Goal: Navigation & Orientation: Understand site structure

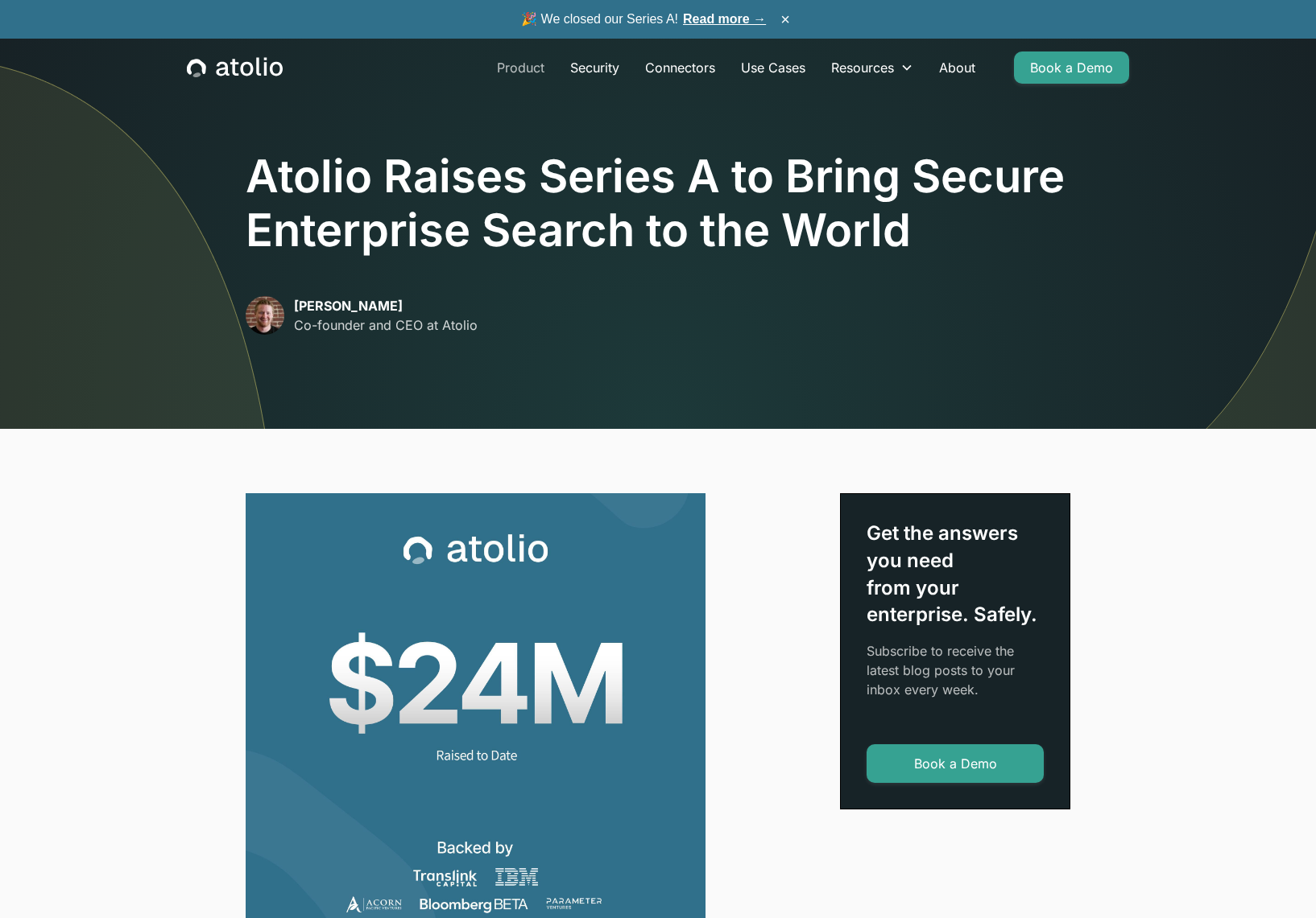
click at [509, 67] on link "Product" at bounding box center [521, 68] width 74 height 32
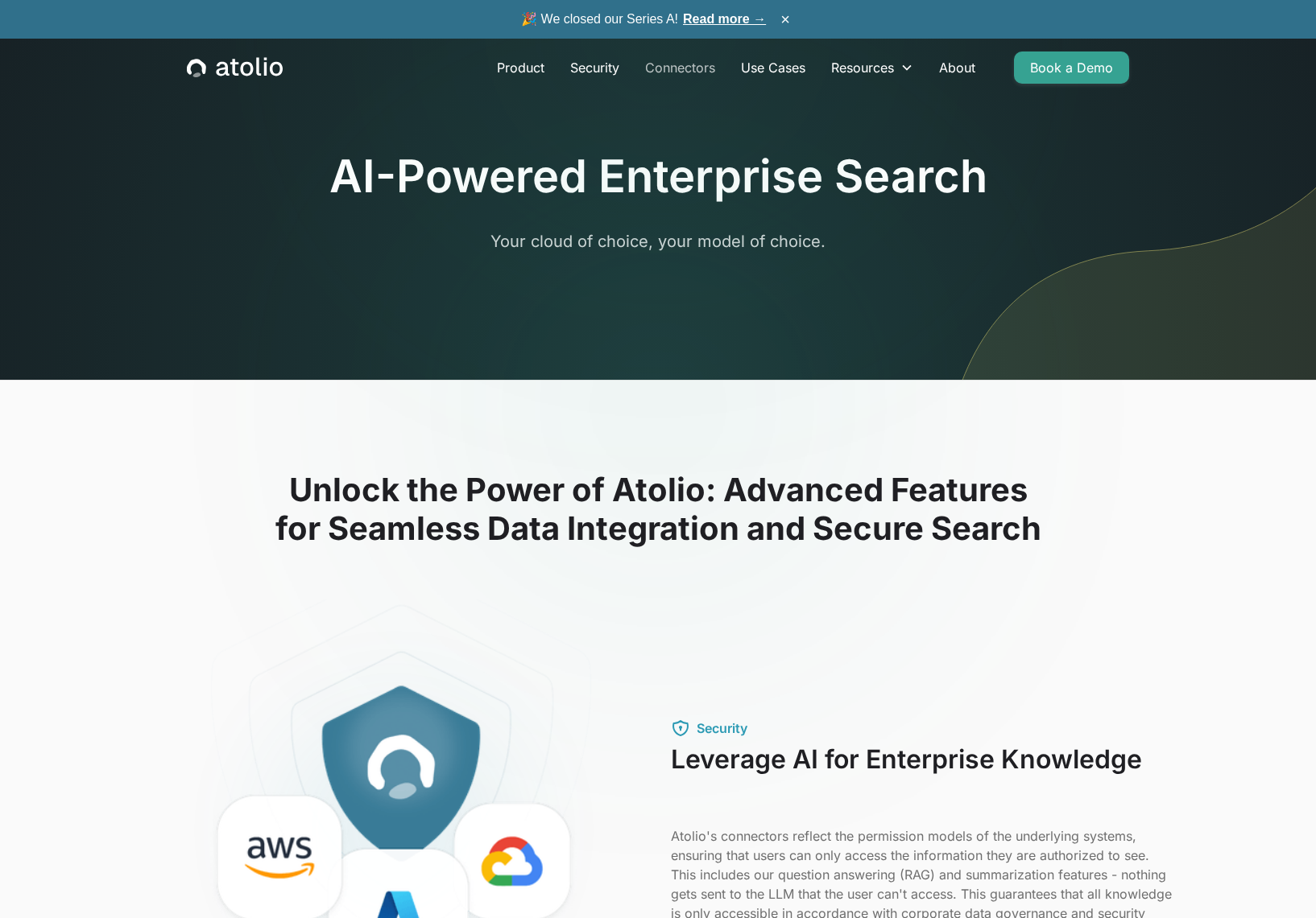
click at [643, 76] on link "Connectors" at bounding box center [680, 68] width 95 height 32
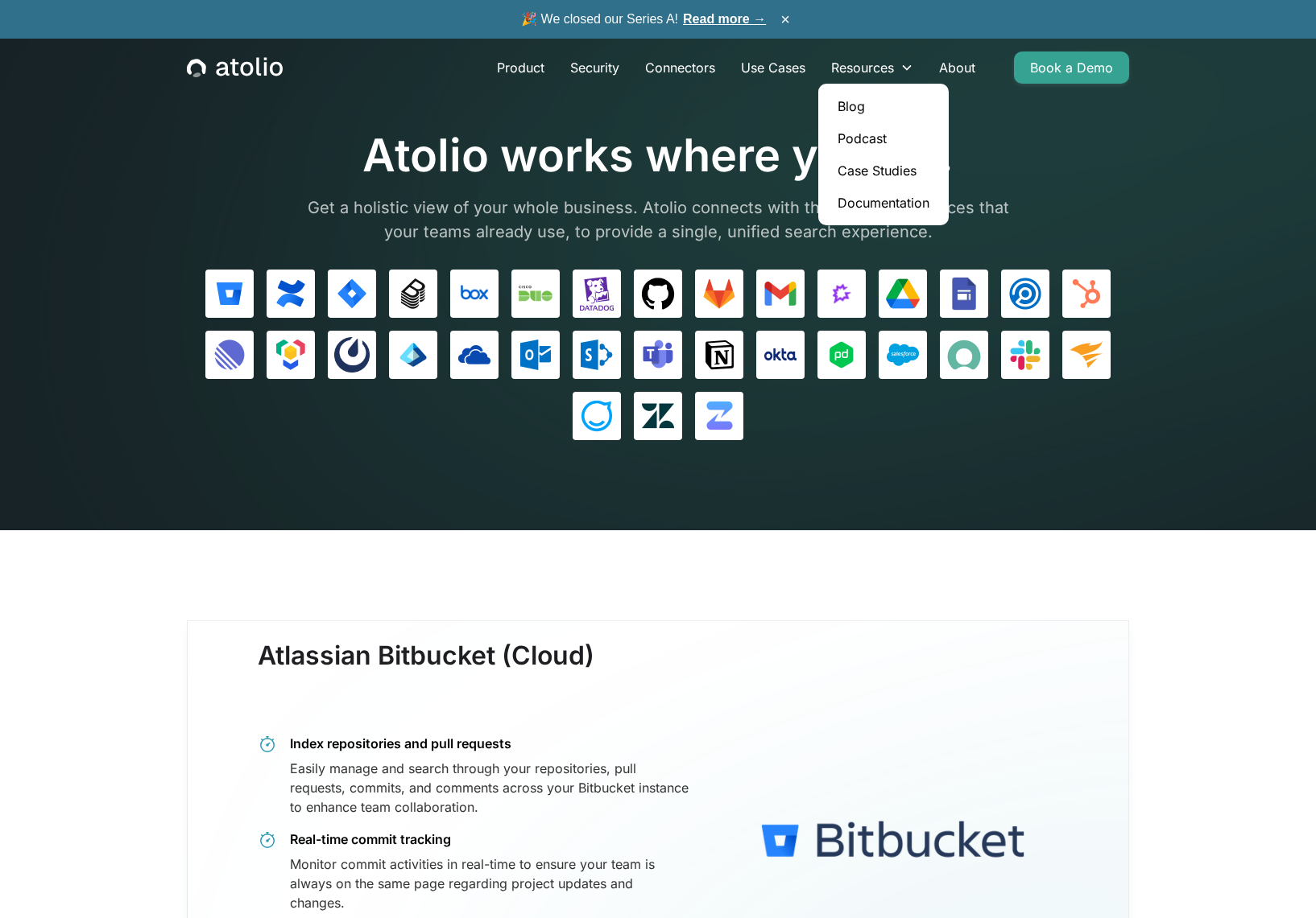
click at [870, 167] on link "Case Studies" at bounding box center [884, 171] width 117 height 32
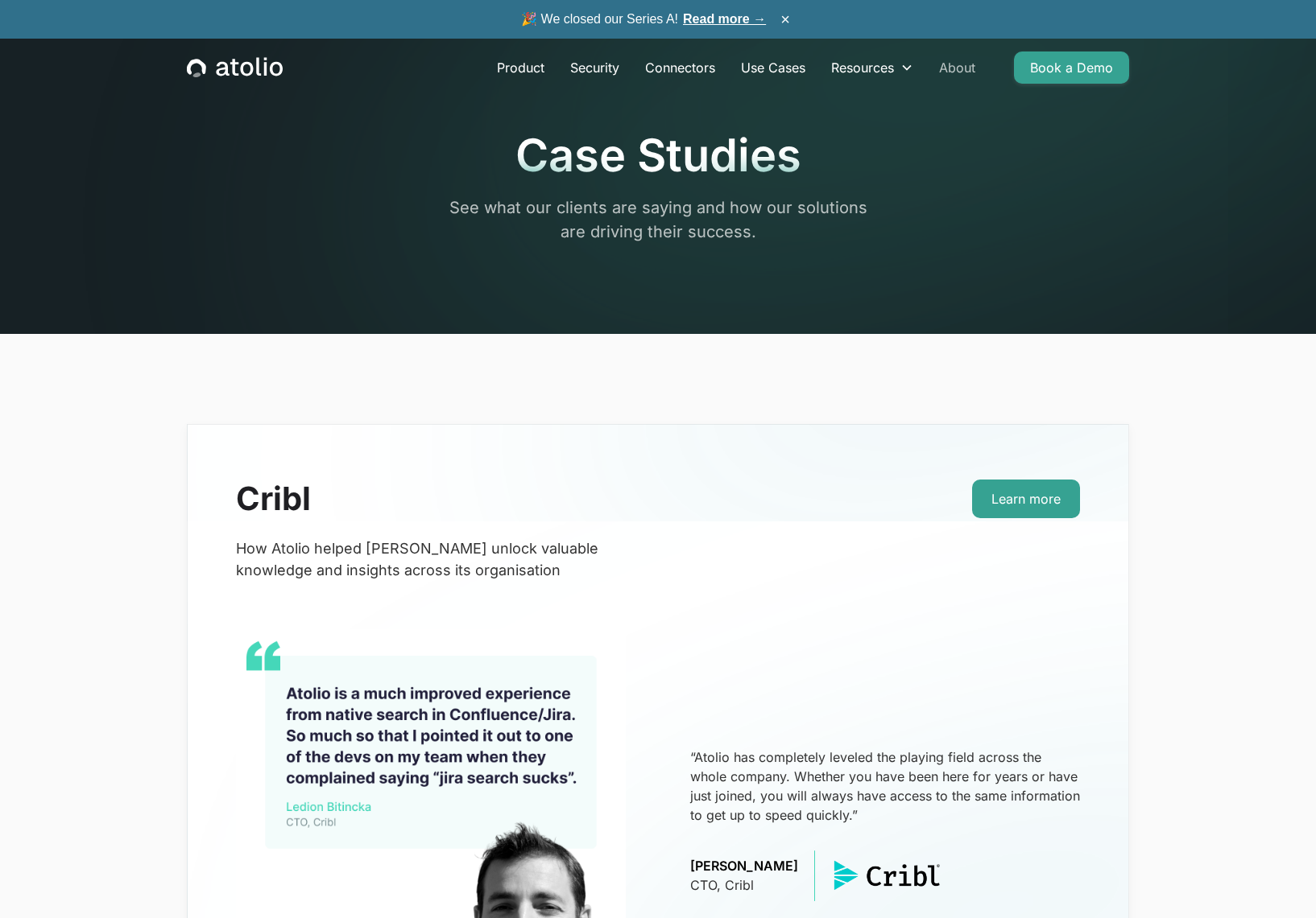
click at [941, 66] on link "About" at bounding box center [957, 68] width 62 height 32
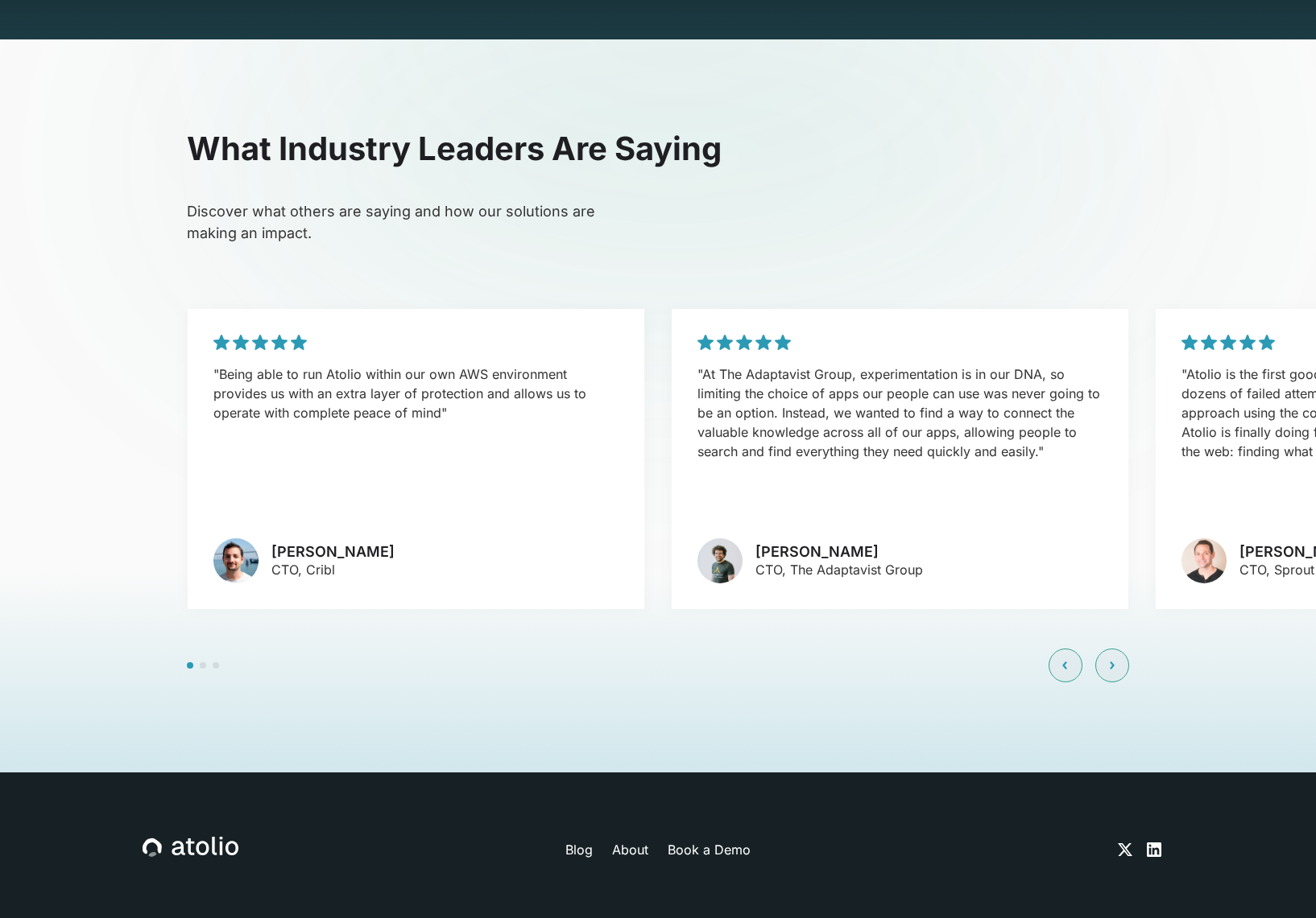
scroll to position [3801, 0]
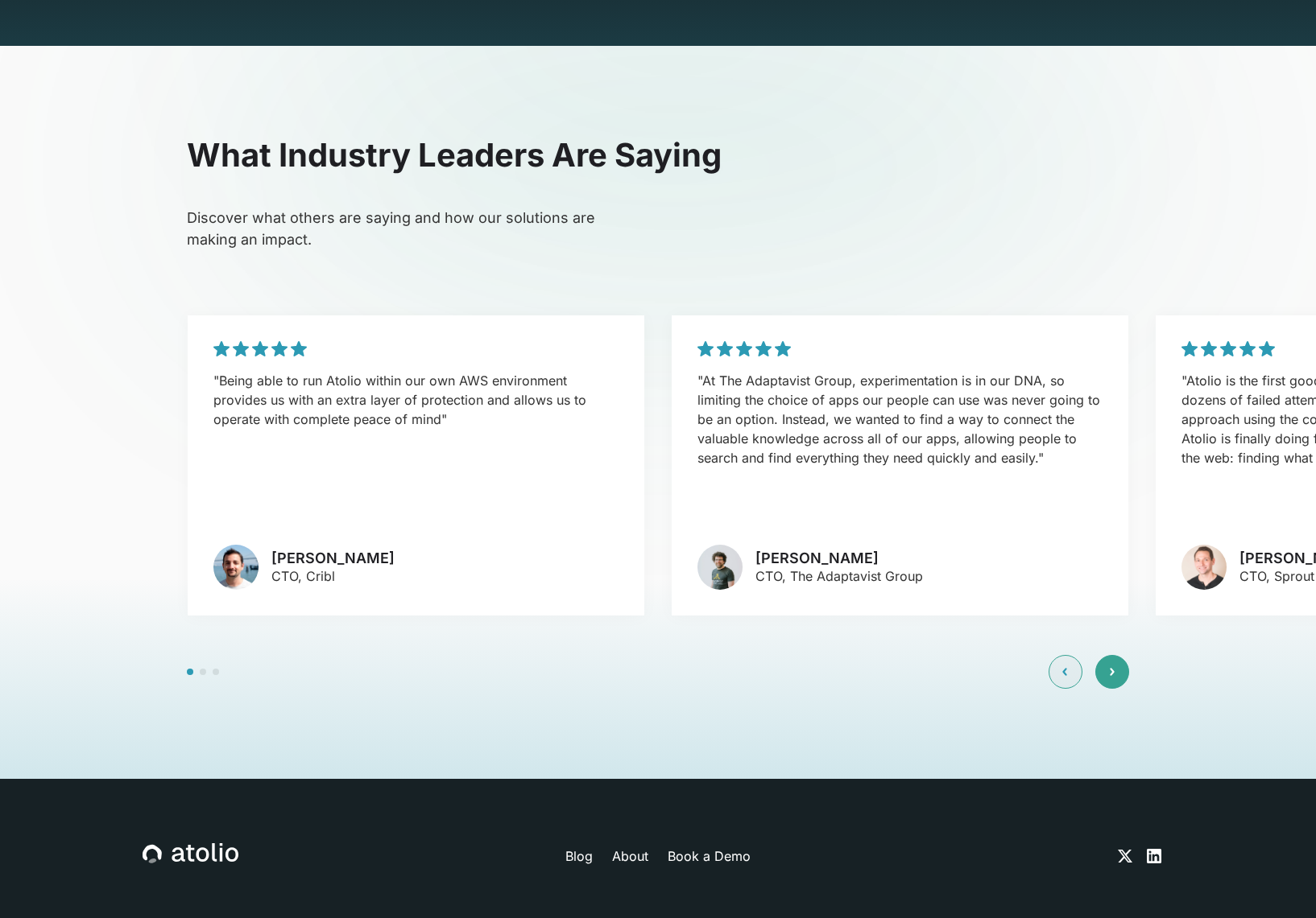
click at [1117, 655] on div at bounding box center [1112, 672] width 34 height 34
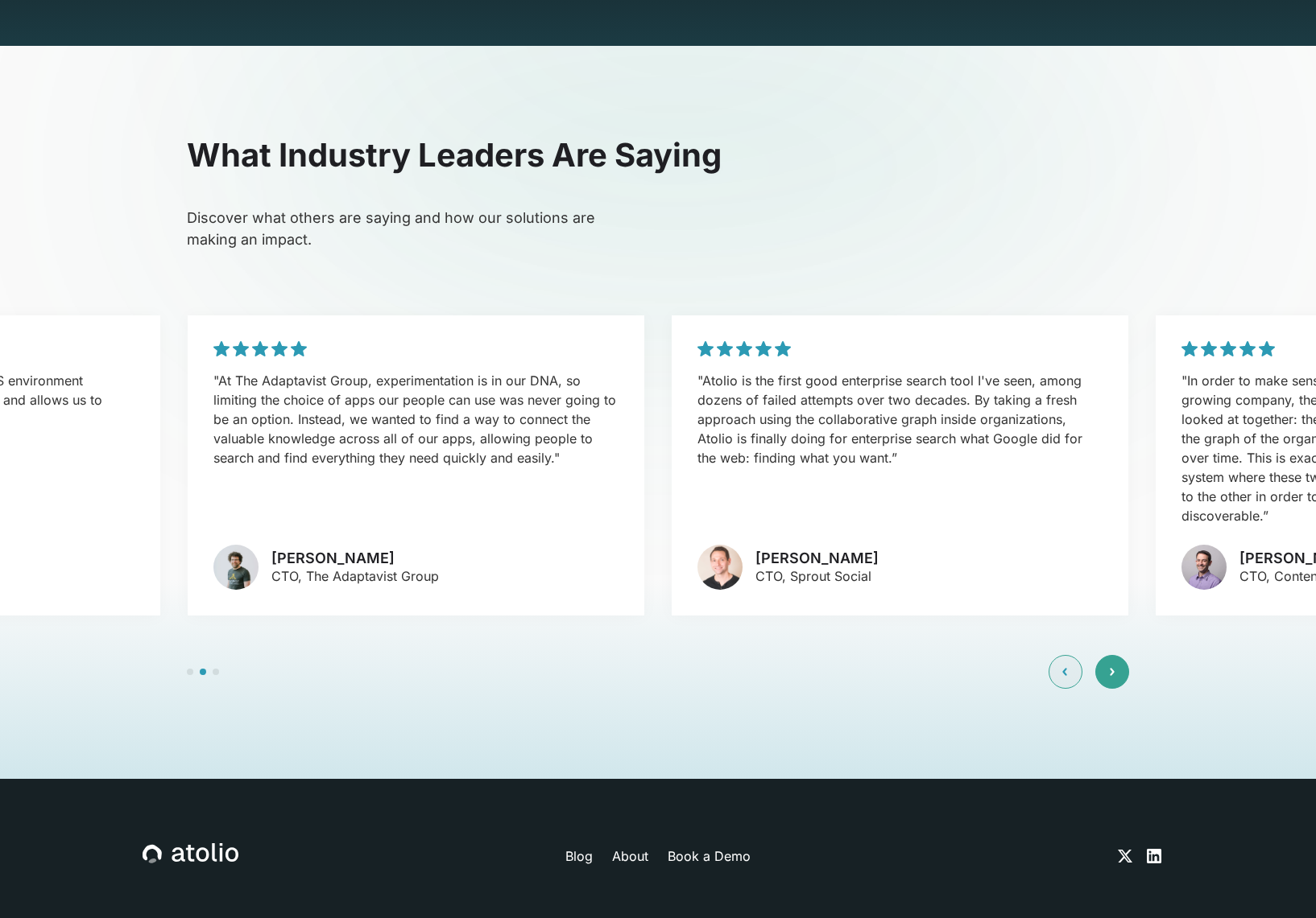
click at [1117, 655] on div at bounding box center [1112, 672] width 34 height 34
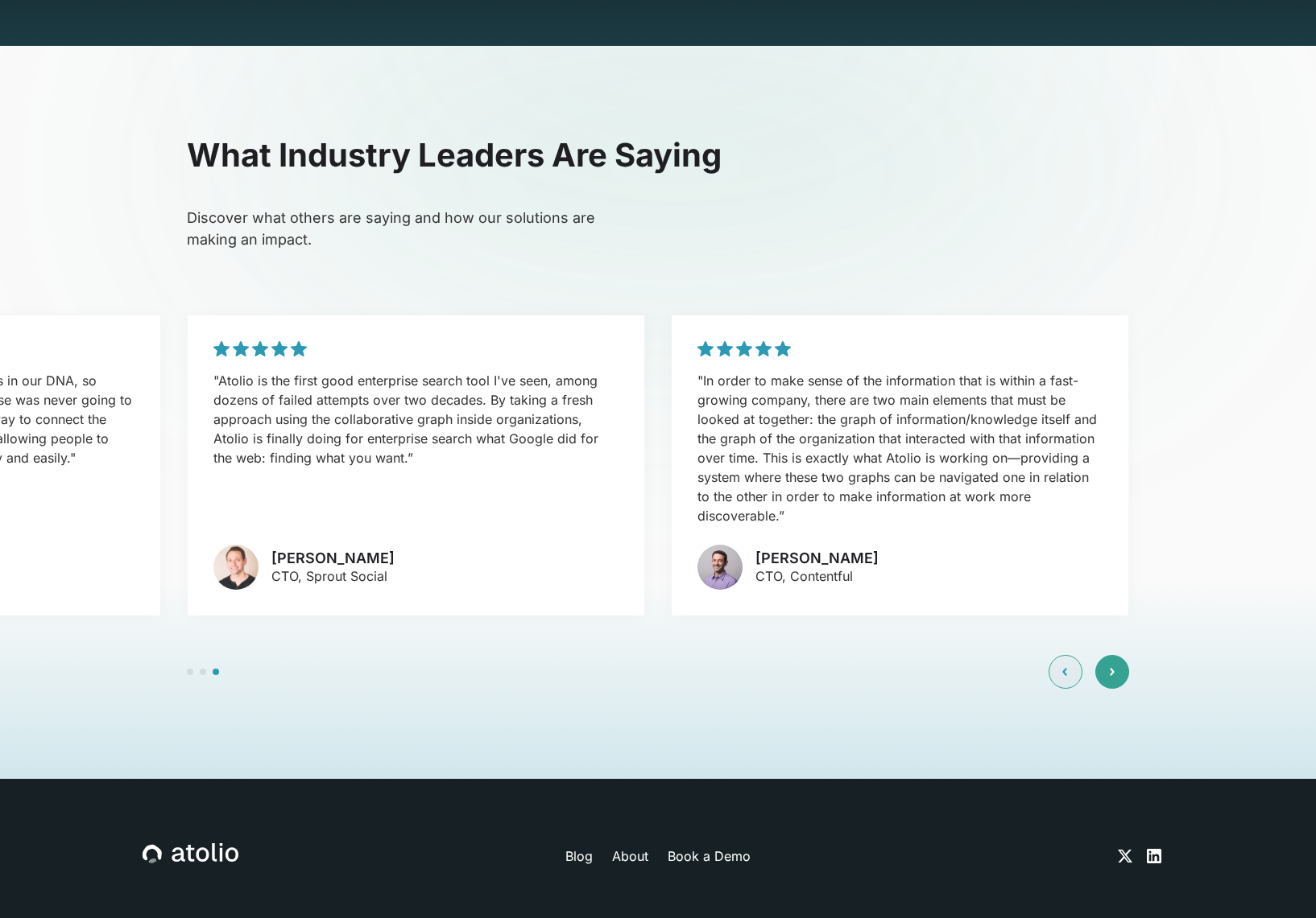
click at [1117, 655] on div at bounding box center [1112, 672] width 34 height 34
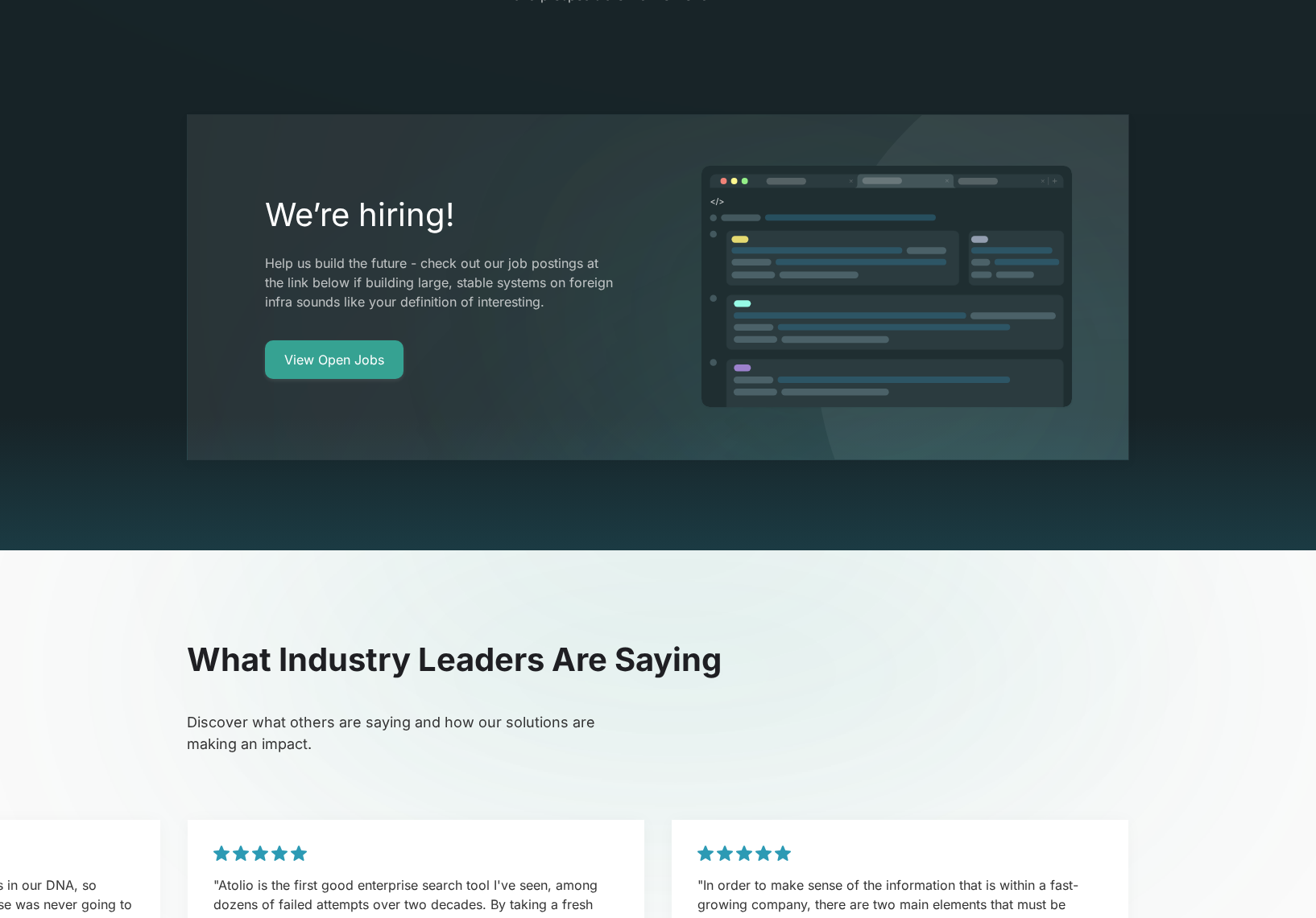
scroll to position [3083, 0]
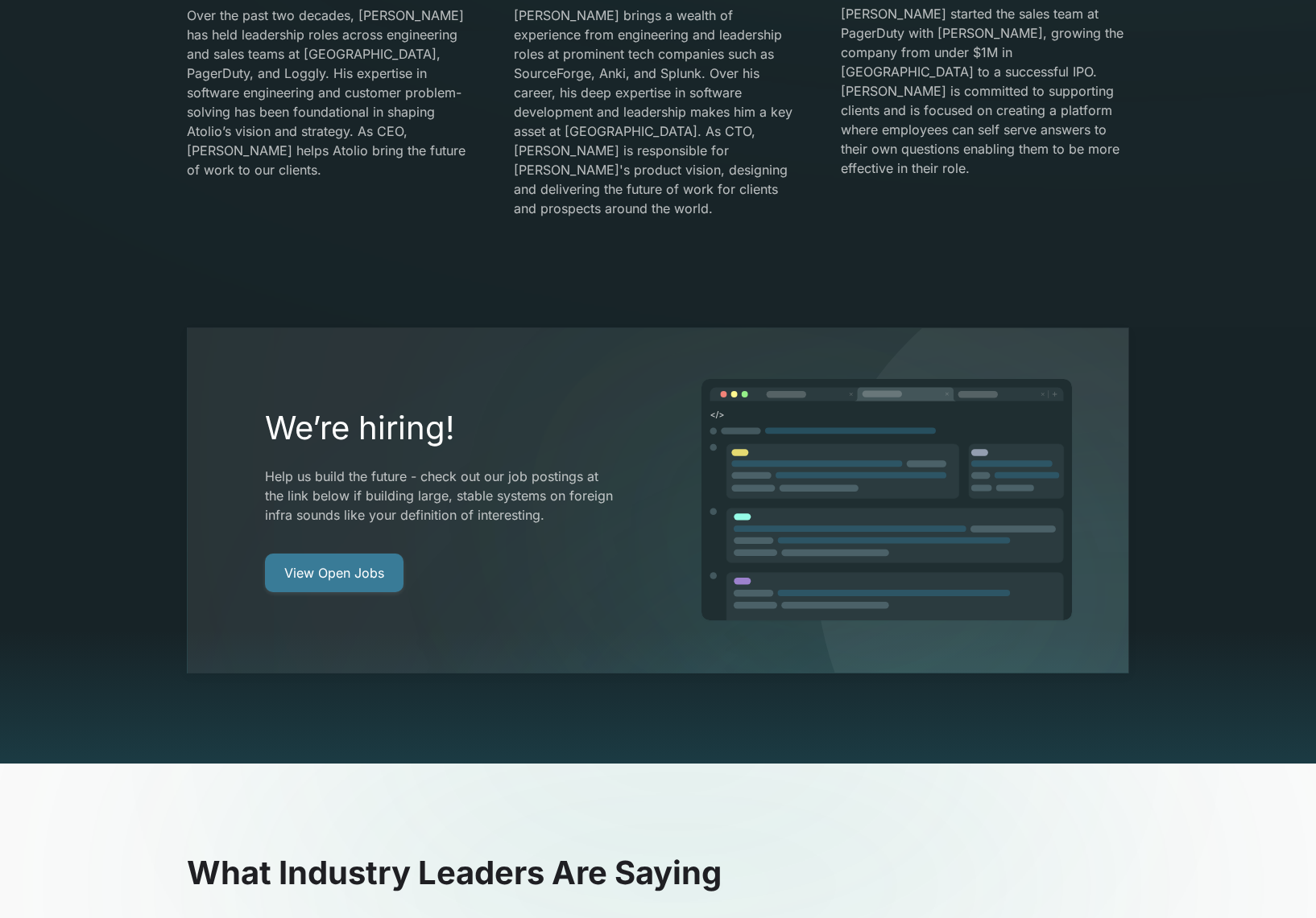
click at [381, 553] on link "View Open Jobs" at bounding box center [334, 572] width 138 height 39
